Goal: Task Accomplishment & Management: Manage account settings

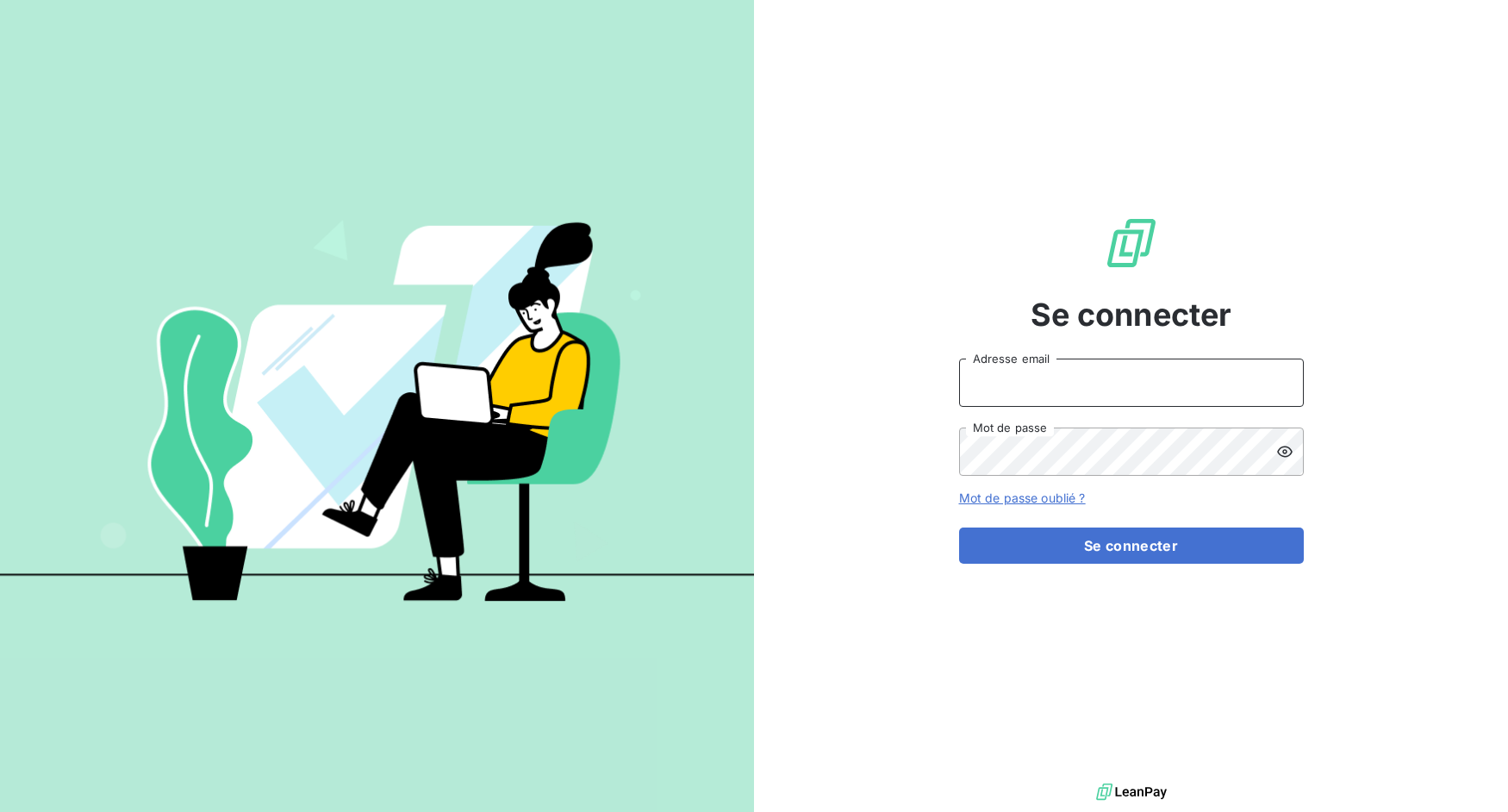
drag, startPoint x: 1100, startPoint y: 371, endPoint x: 1096, endPoint y: 384, distance: 13.6
click at [1100, 371] on input "Adresse email" at bounding box center [1131, 383] width 345 height 48
drag, startPoint x: 1022, startPoint y: 384, endPoint x: 1103, endPoint y: 390, distance: 81.2
click at [1103, 390] on input "admin@3dcelo" at bounding box center [1131, 383] width 345 height 48
type input "admin@a22"
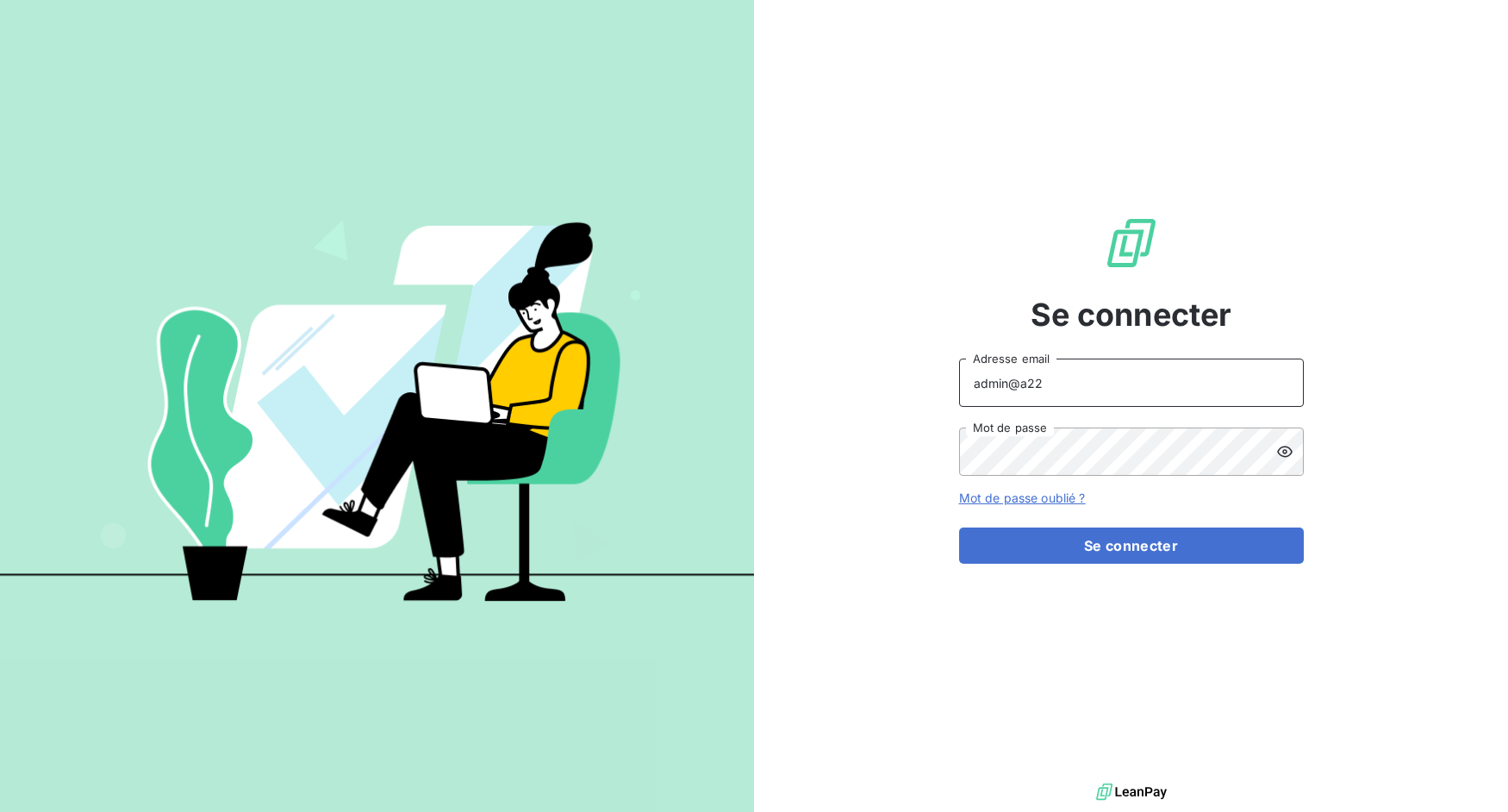
click at [959, 528] on button "Se connecter" at bounding box center [1131, 545] width 345 height 36
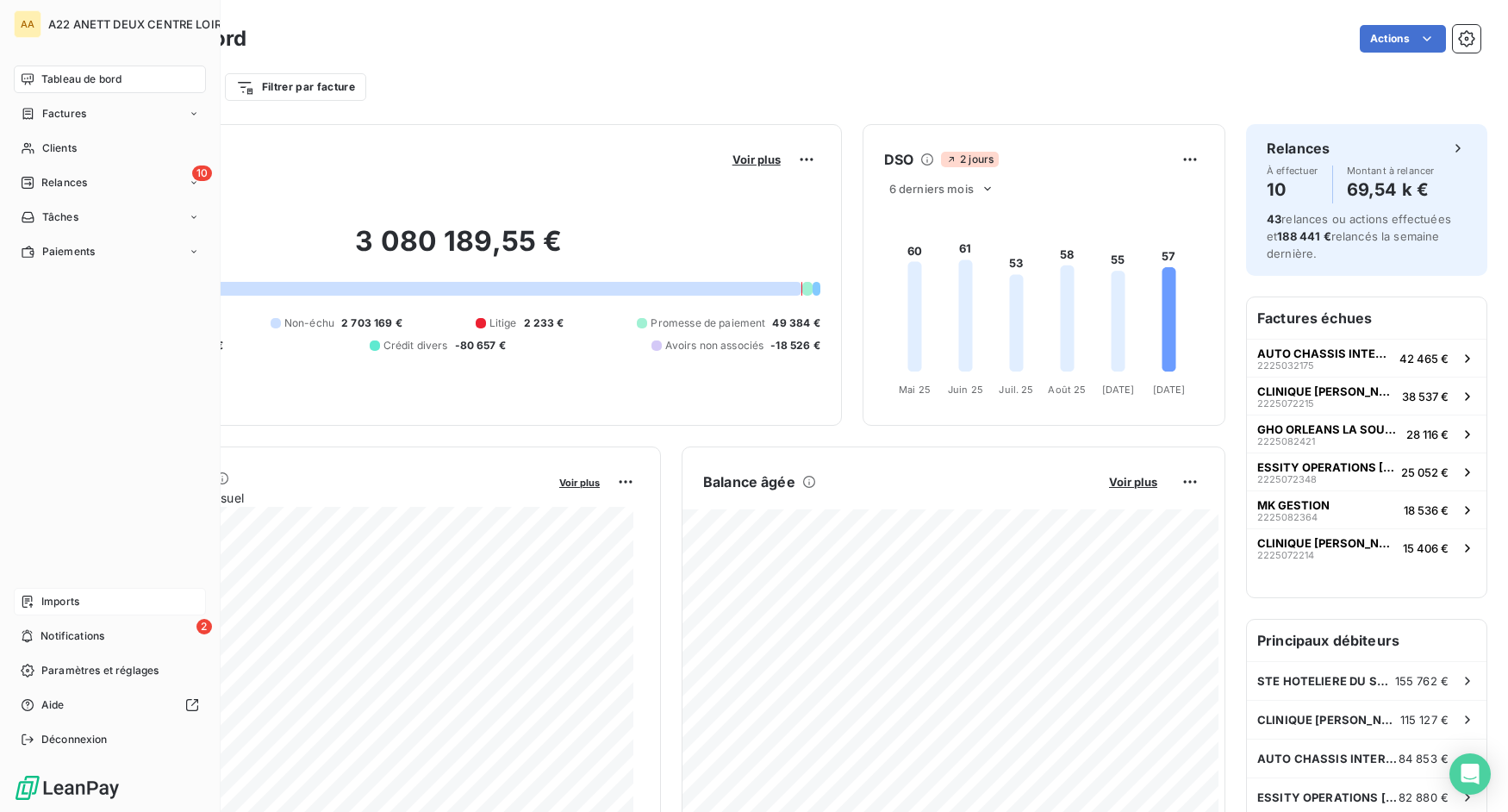
click at [31, 607] on icon at bounding box center [27, 602] width 11 height 12
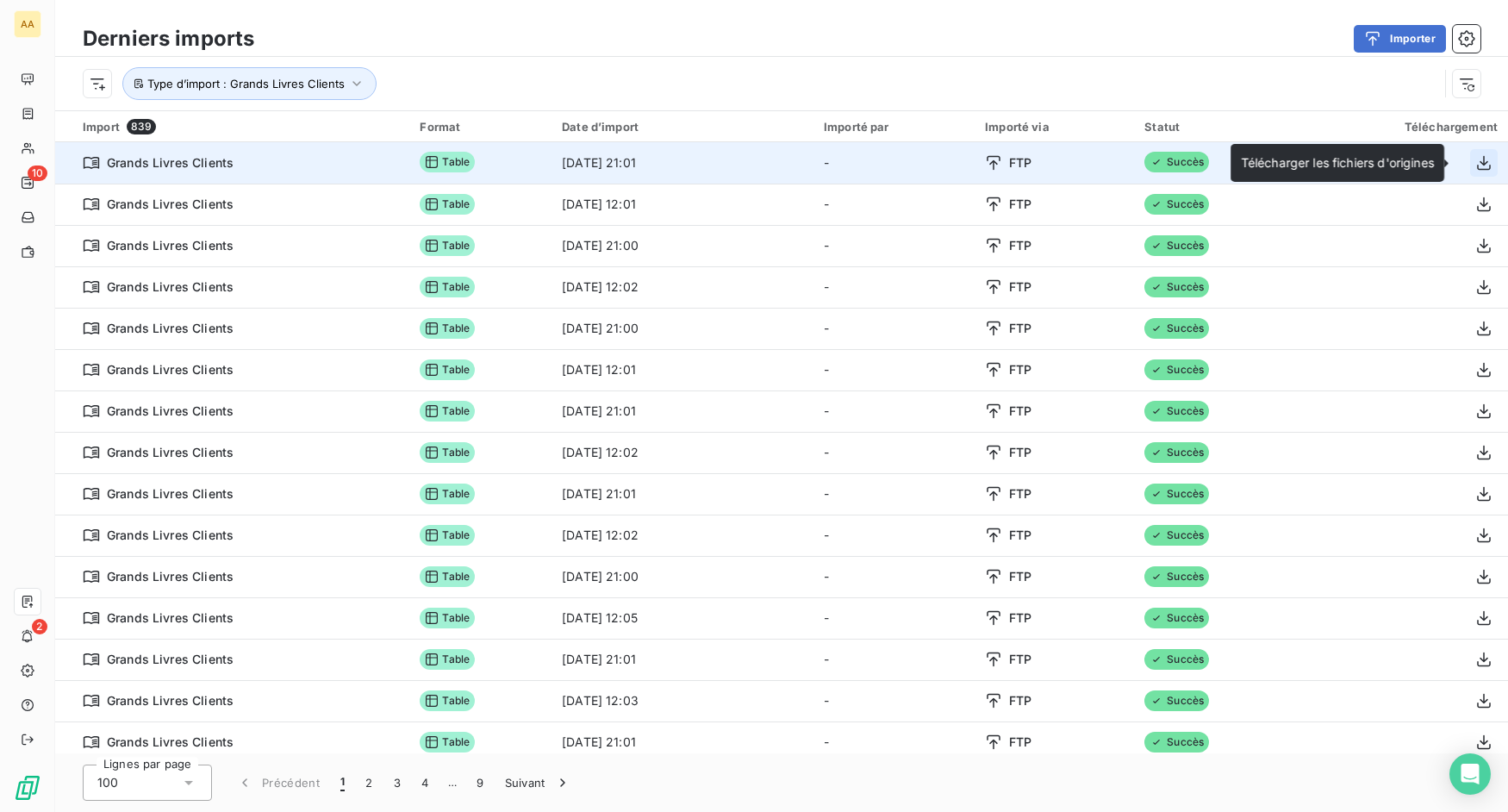
click at [1475, 157] on icon "button" at bounding box center [1484, 163] width 18 height 18
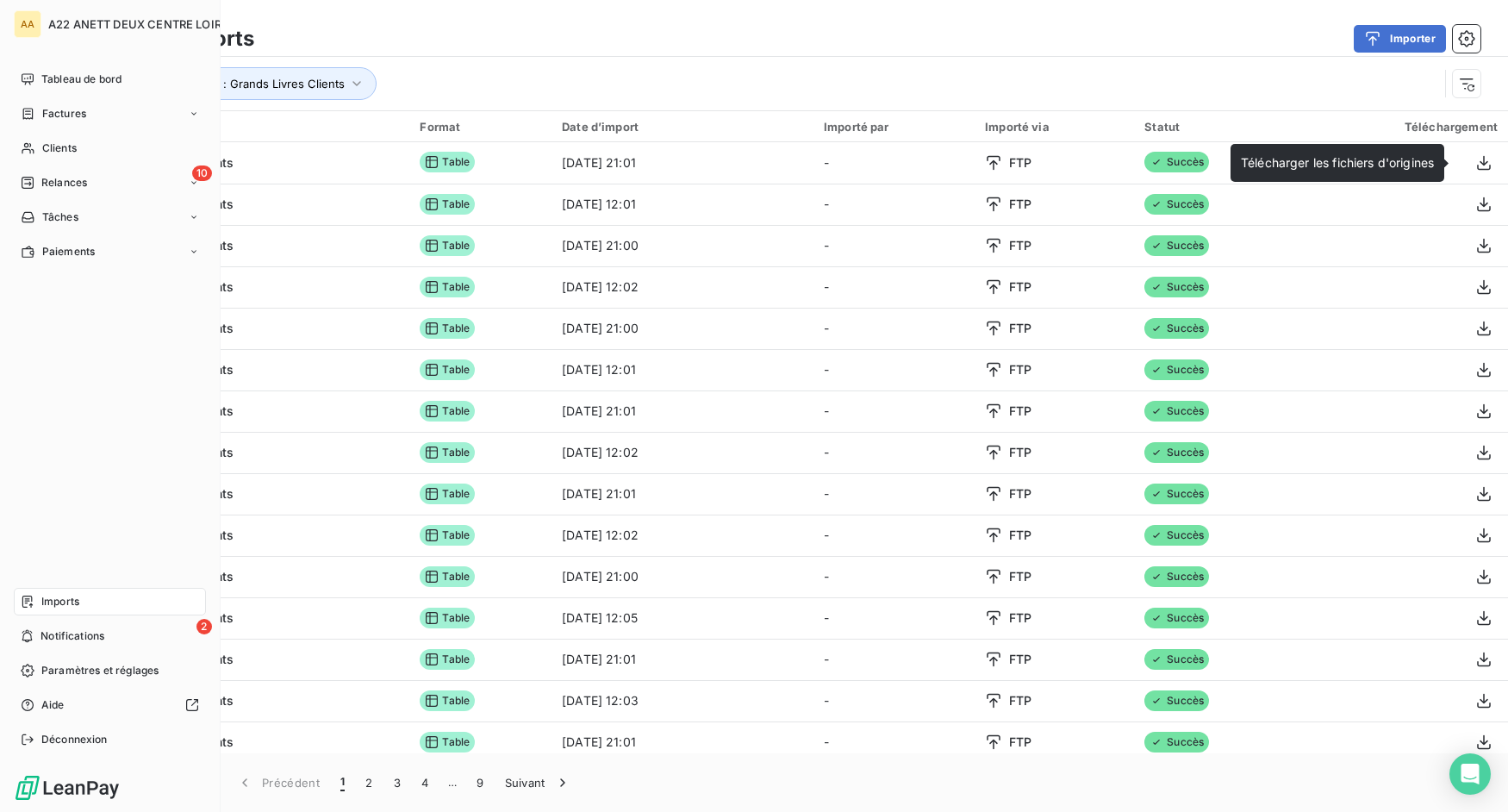
click at [10, 146] on div "AA A22 ANETT DEUX CENTRE LOIRE Tableau de bord Factures Clients 10 Relances Tâc…" at bounding box center [110, 406] width 221 height 812
click at [55, 149] on span "Clients" at bounding box center [59, 149] width 34 height 16
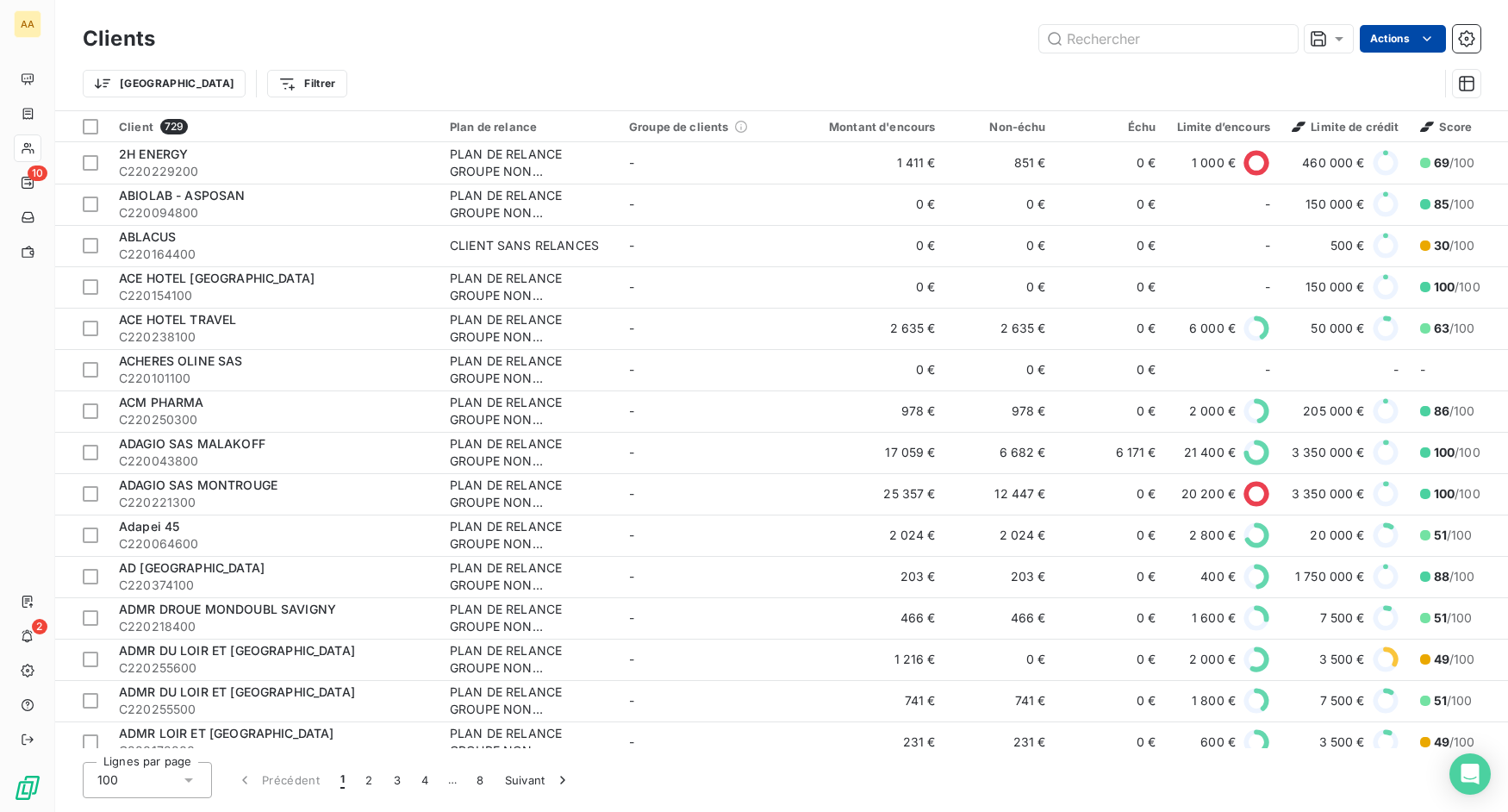
click at [1395, 41] on html "AA 10 2 Clients Actions Trier Filtrer Client 729 Plan de relance Groupe de clie…" at bounding box center [754, 406] width 1508 height 812
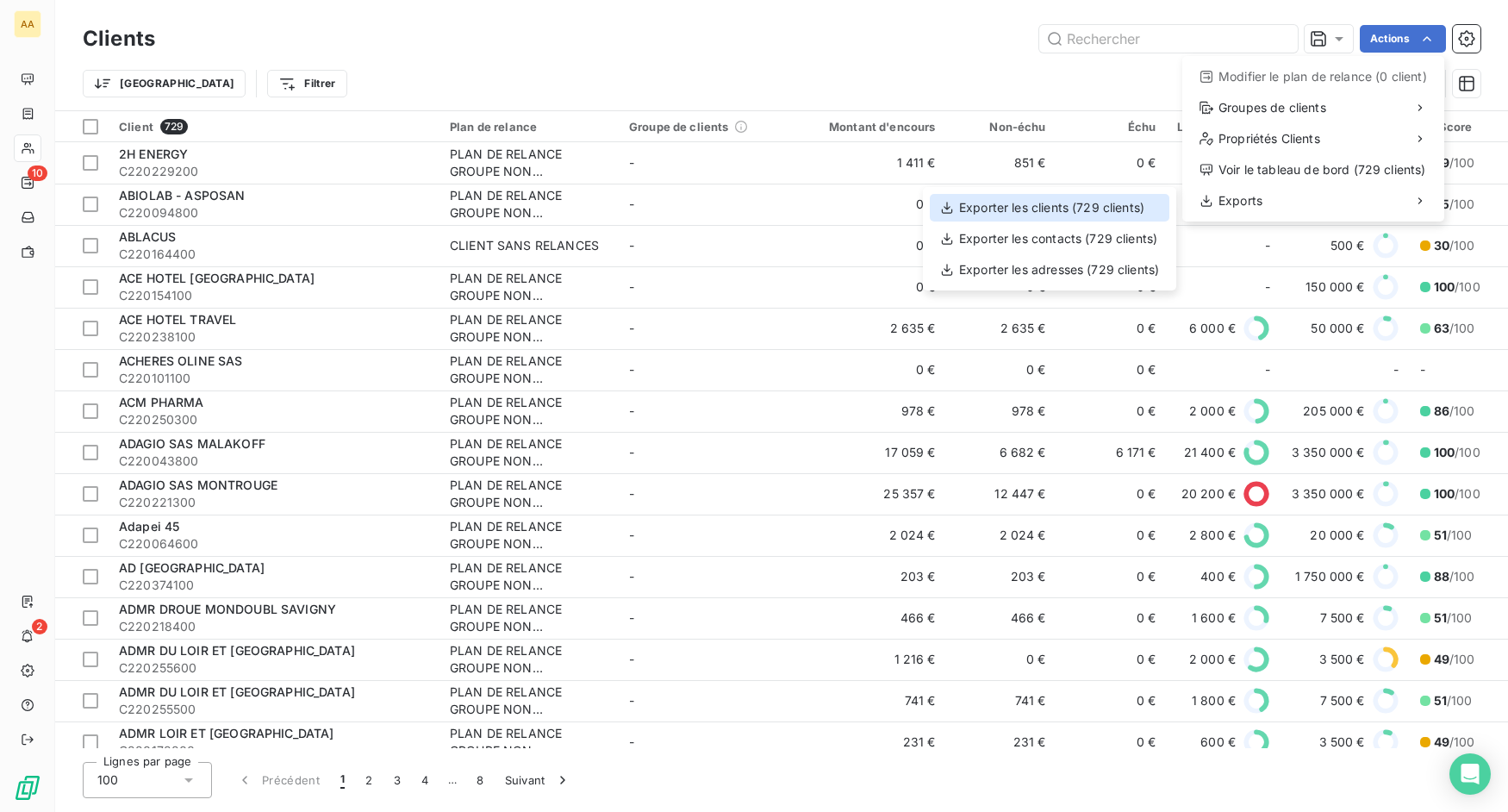
click at [1143, 207] on div "Exporter les clients (729 clients)" at bounding box center [1050, 207] width 239 height 27
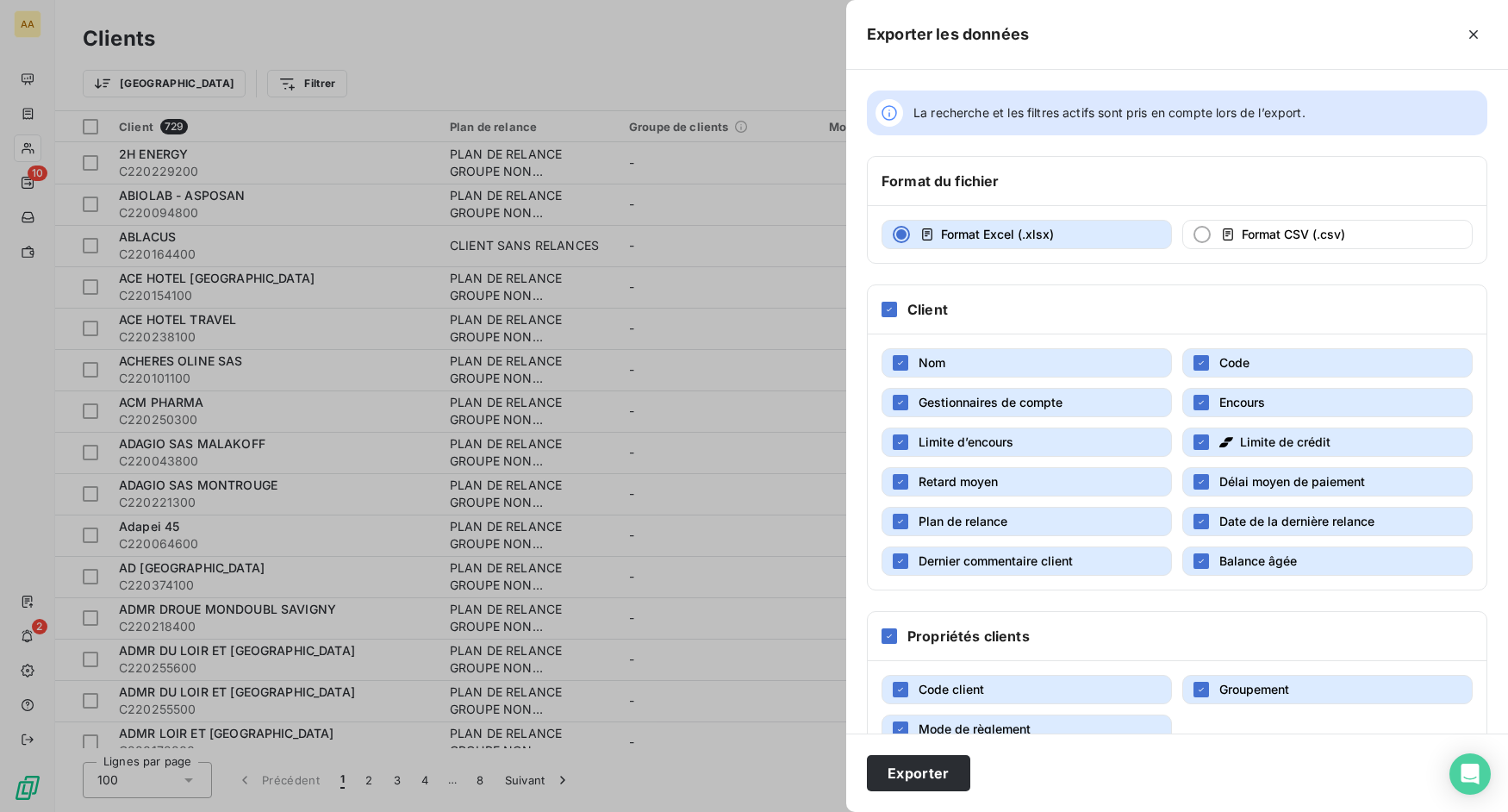
click at [981, 634] on h6 "Propriétés clients" at bounding box center [969, 636] width 122 height 21
click at [889, 641] on div at bounding box center [889, 636] width 16 height 16
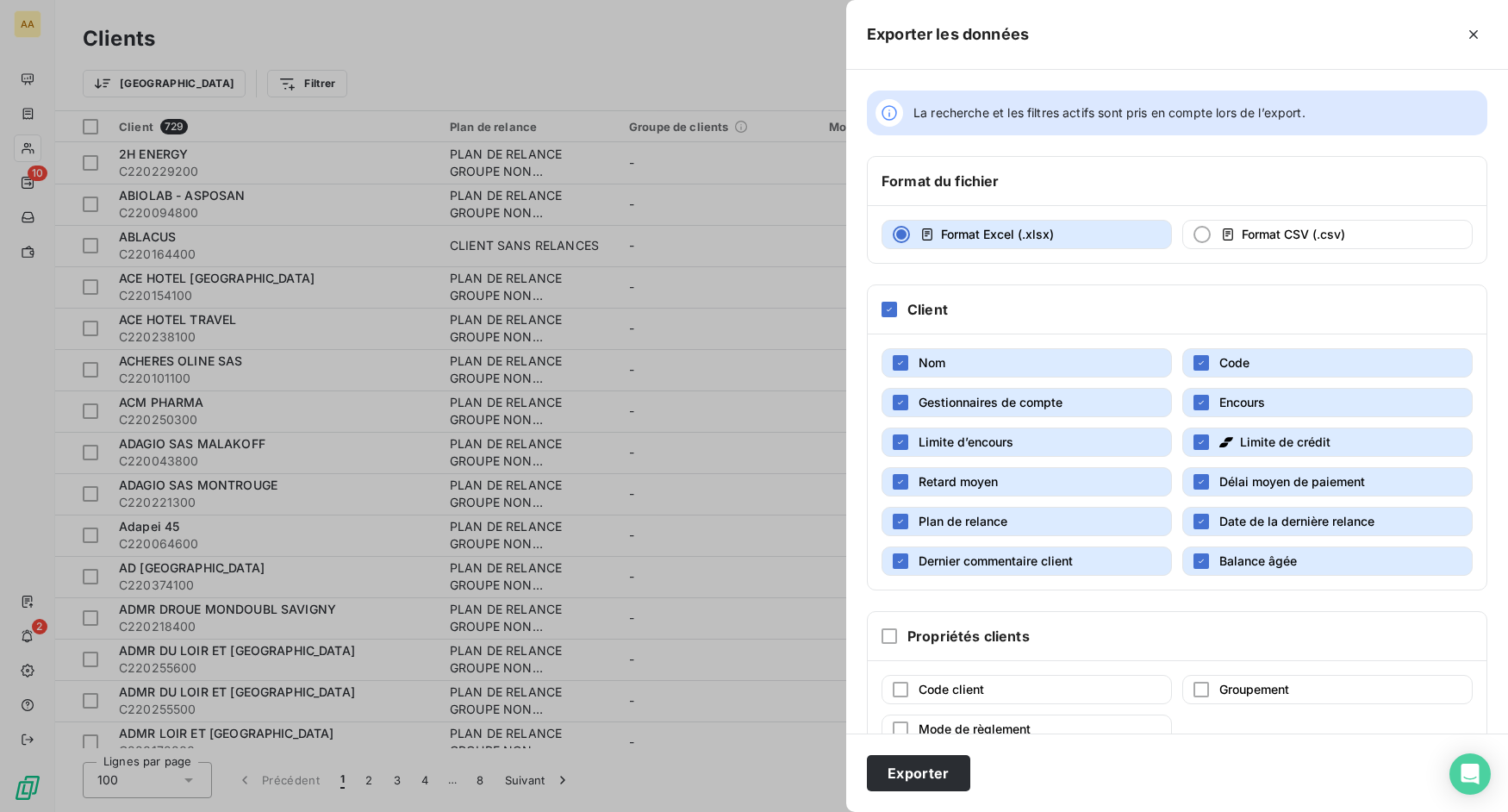
click at [976, 487] on span "Retard moyen" at bounding box center [958, 481] width 79 height 15
click at [982, 435] on span "Limite d’encours" at bounding box center [966, 442] width 95 height 15
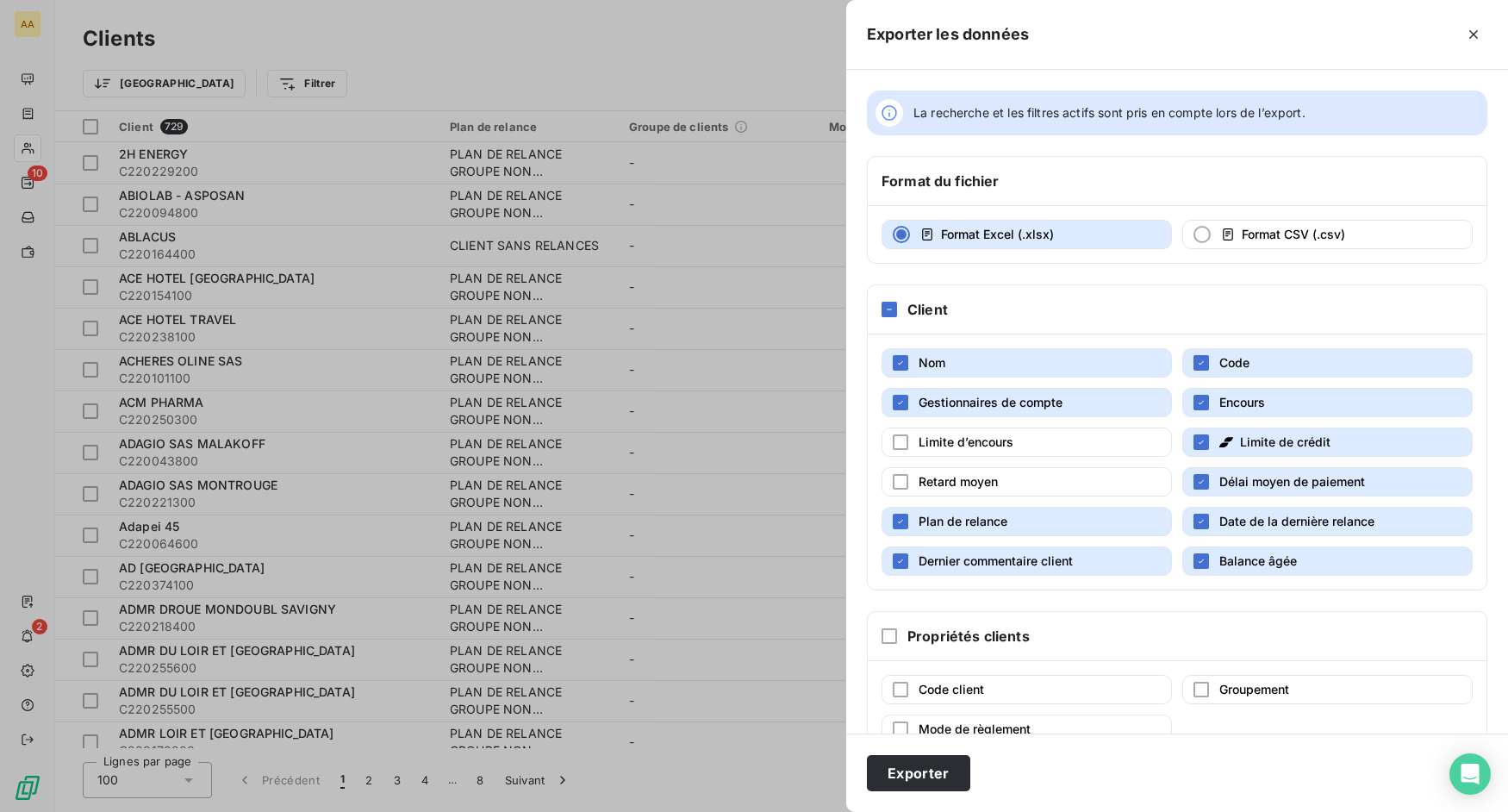
click at [990, 399] on span "Gestionnaires de compte" at bounding box center [991, 402] width 144 height 15
click at [1241, 440] on span "Limite de crédit" at bounding box center [1285, 442] width 91 height 15
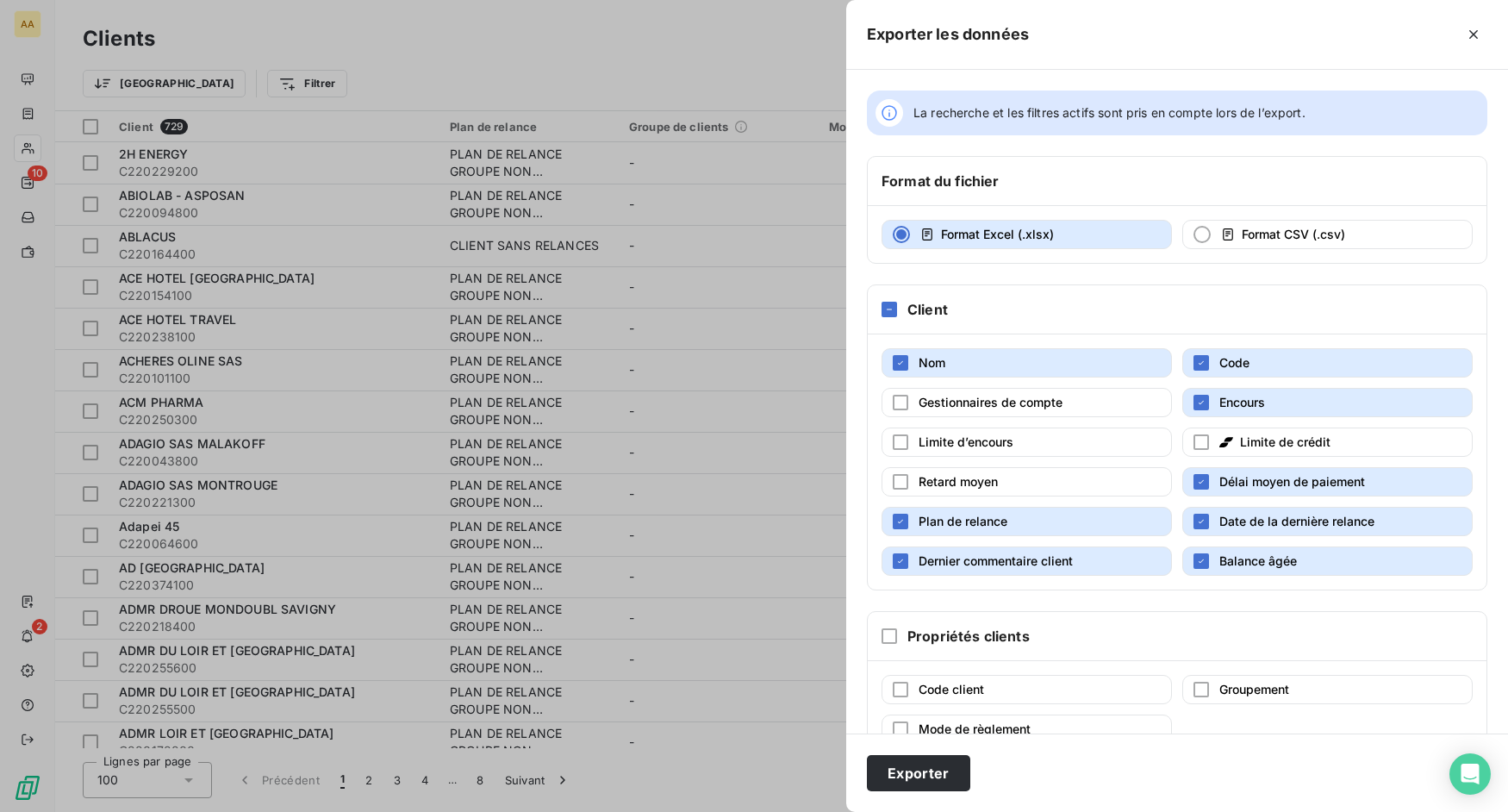
drag, startPoint x: 1248, startPoint y: 486, endPoint x: 1248, endPoint y: 504, distance: 18.0
click at [1247, 486] on span "Délai moyen de paiement" at bounding box center [1292, 481] width 146 height 15
click at [1248, 508] on button "Date de la dernière relance" at bounding box center [1328, 521] width 290 height 29
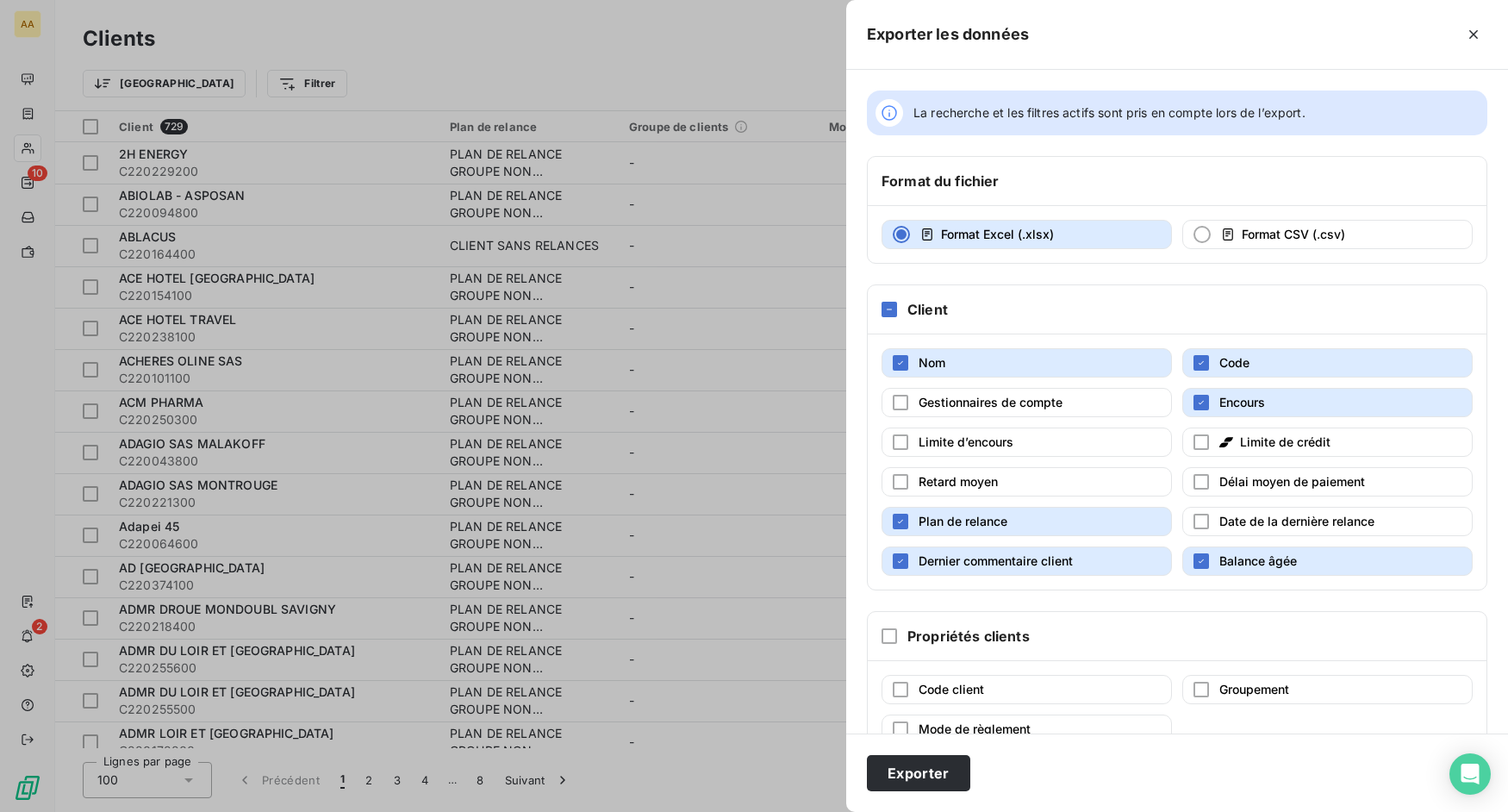
click at [1250, 569] on span "Balance âgée" at bounding box center [1258, 561] width 77 height 18
click at [1094, 568] on button "Dernier commentaire client" at bounding box center [1027, 560] width 290 height 29
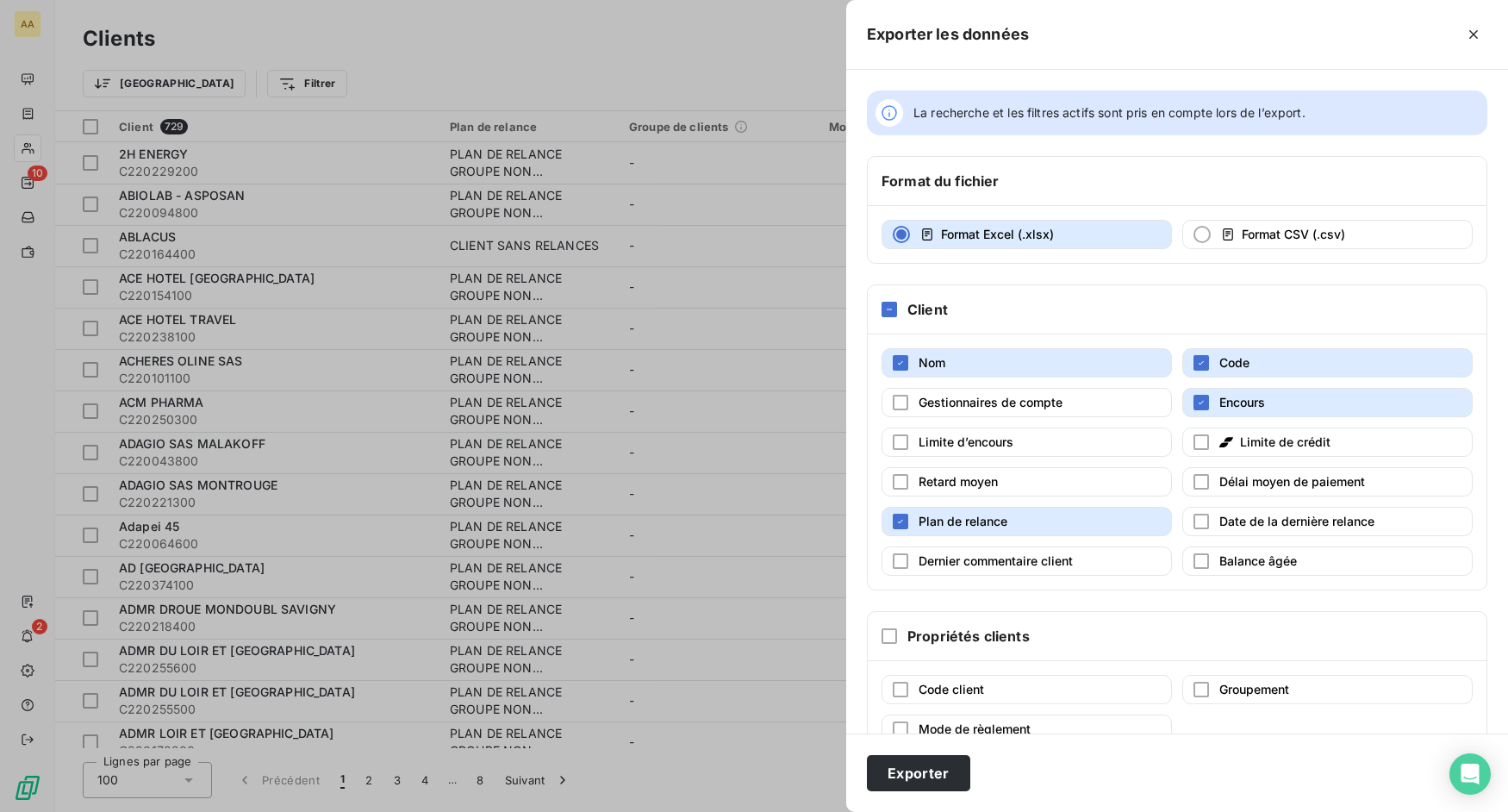
click at [1073, 501] on div "Nom Code Gestionnaires de compte Encours Limite d’encours Limite de crédit Reta…" at bounding box center [1176, 462] width 619 height 255
click at [1076, 513] on button "Plan de relance" at bounding box center [1027, 521] width 290 height 29
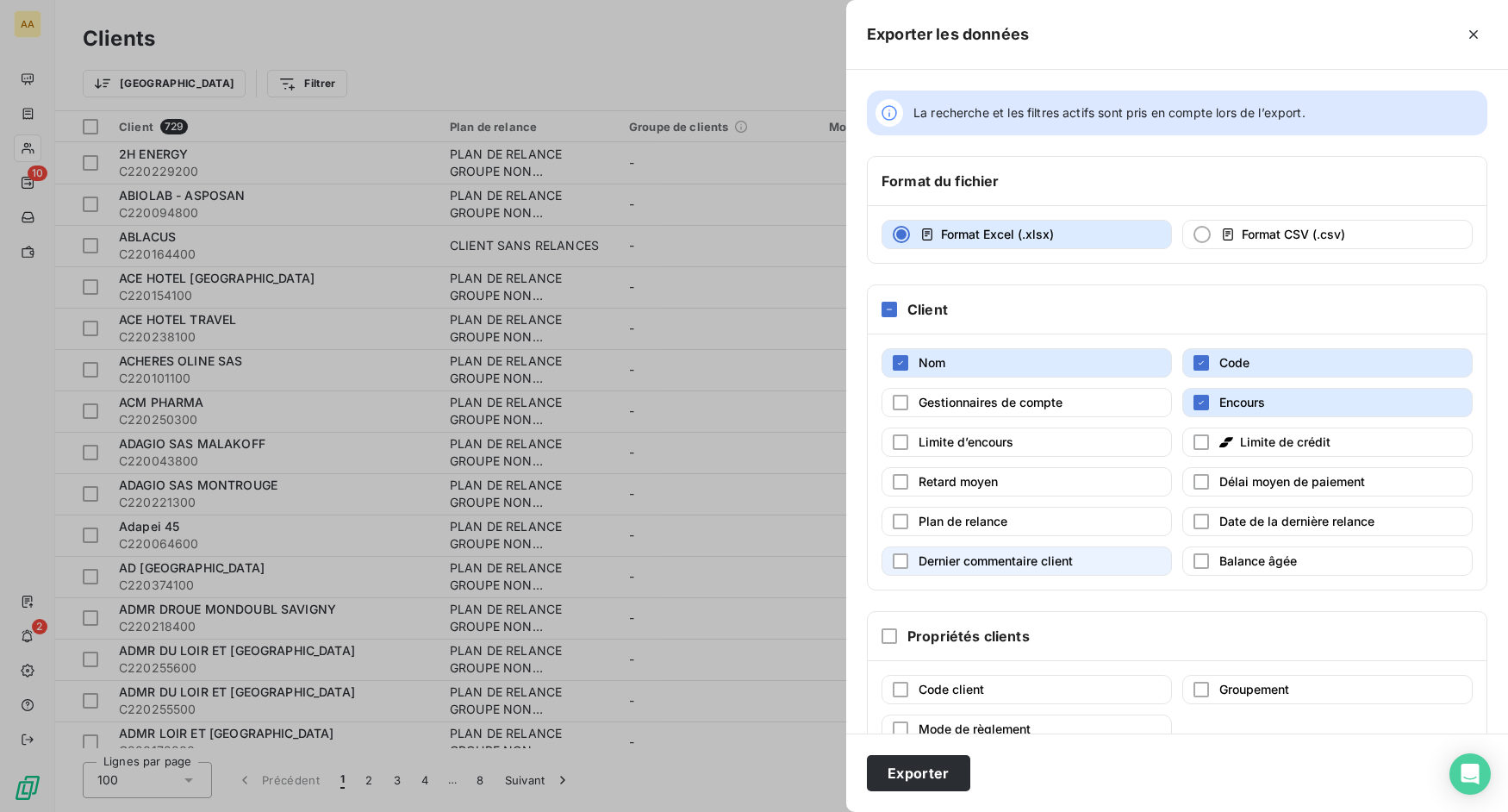
scroll to position [46, 0]
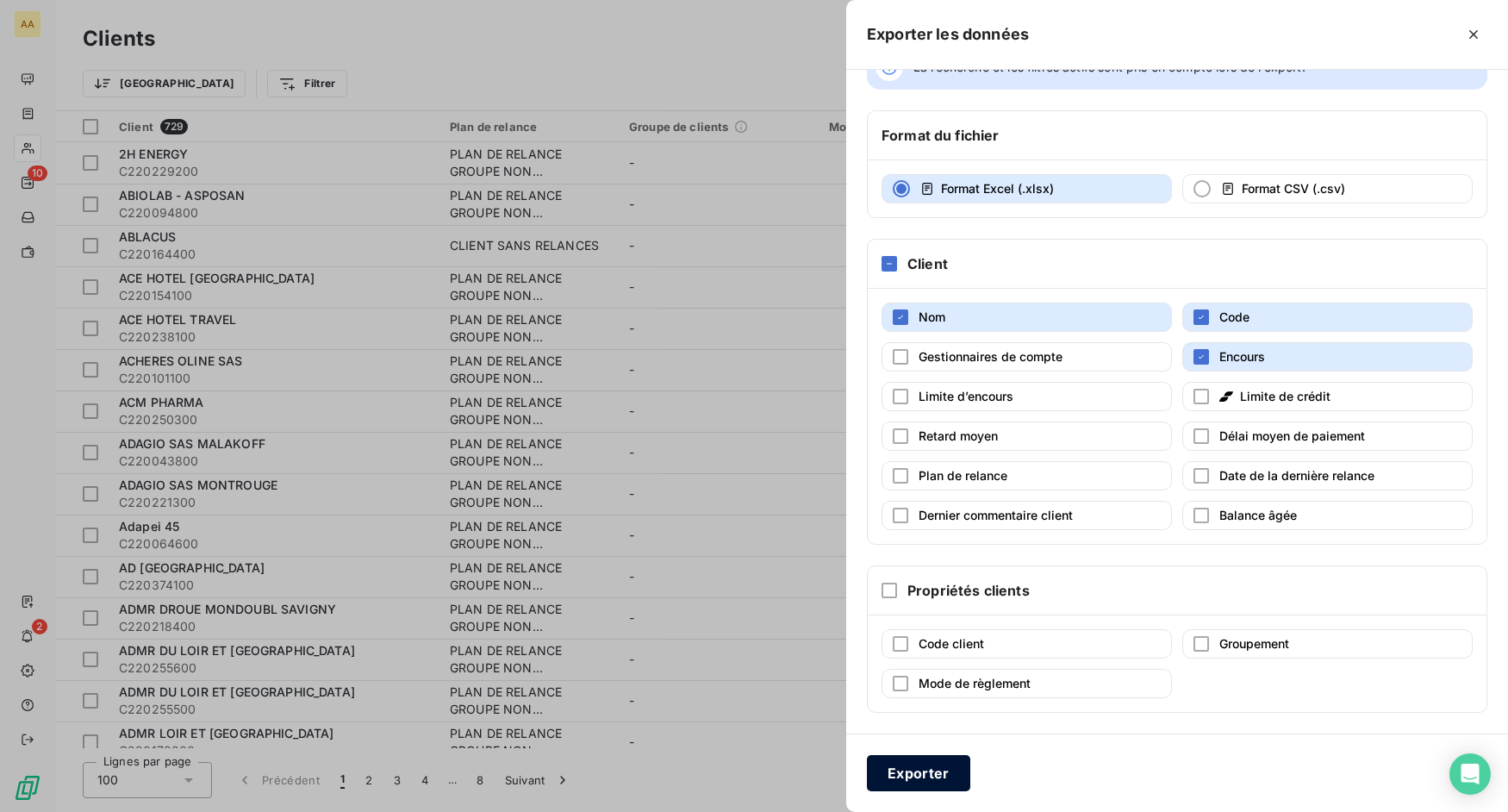
click at [946, 769] on button "Exporter" at bounding box center [919, 772] width 104 height 36
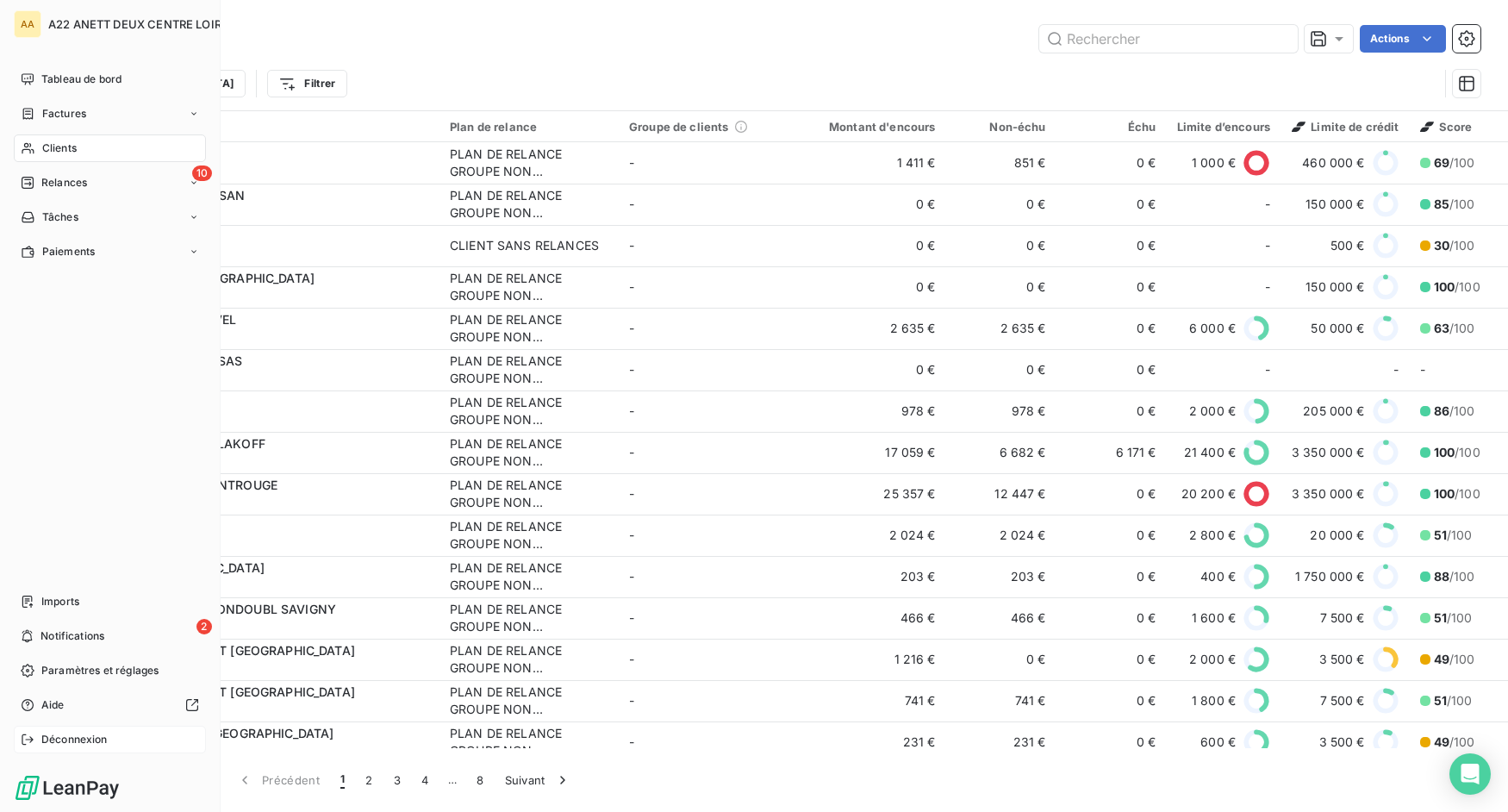
click at [37, 728] on div "Déconnexion" at bounding box center [110, 739] width 192 height 27
